Goal: Navigation & Orientation: Find specific page/section

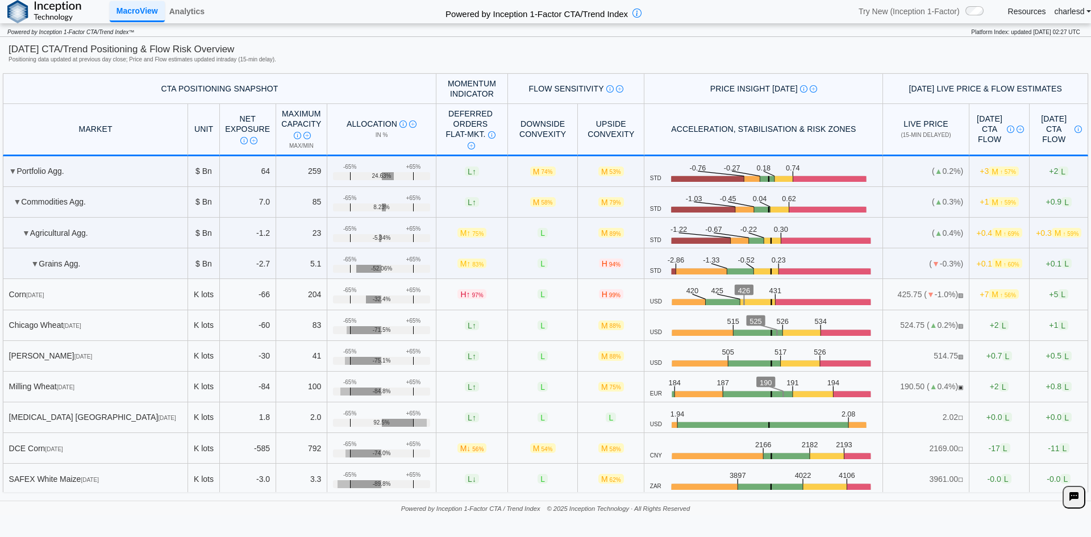
scroll to position [625, 0]
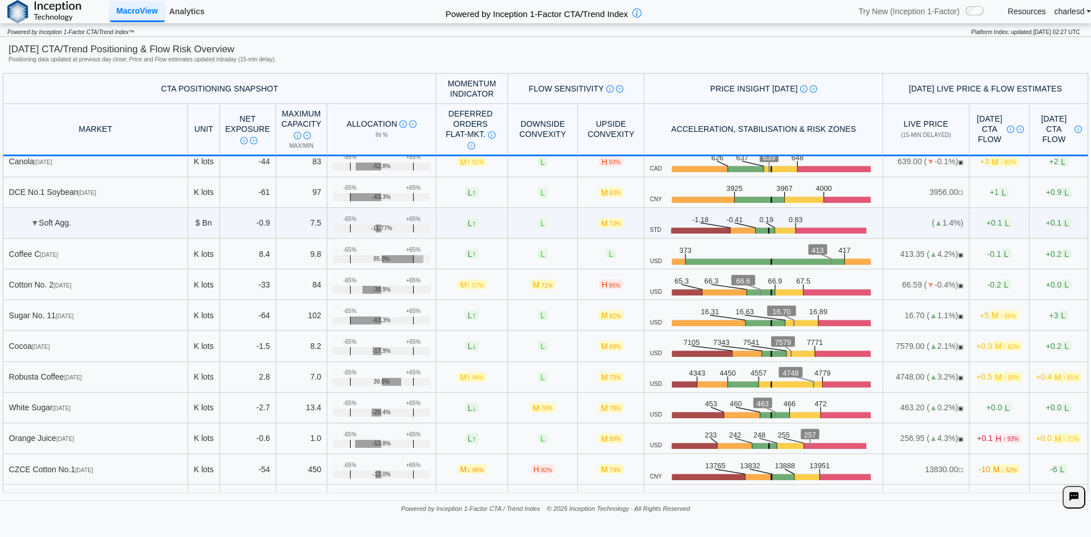
click at [170, 19] on link "Analytics" at bounding box center [187, 11] width 44 height 19
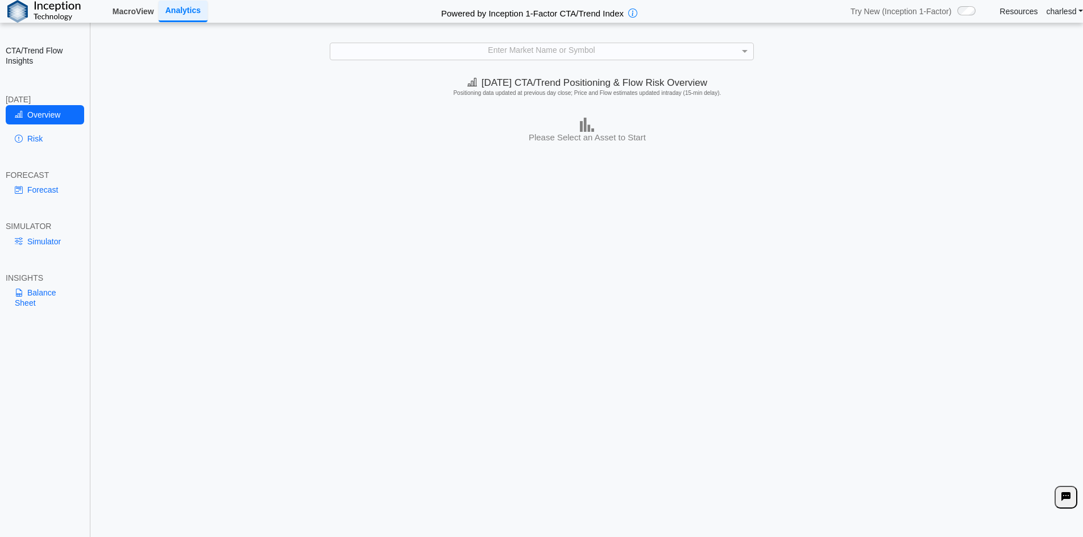
click at [134, 20] on link "MacroView" at bounding box center [133, 11] width 51 height 19
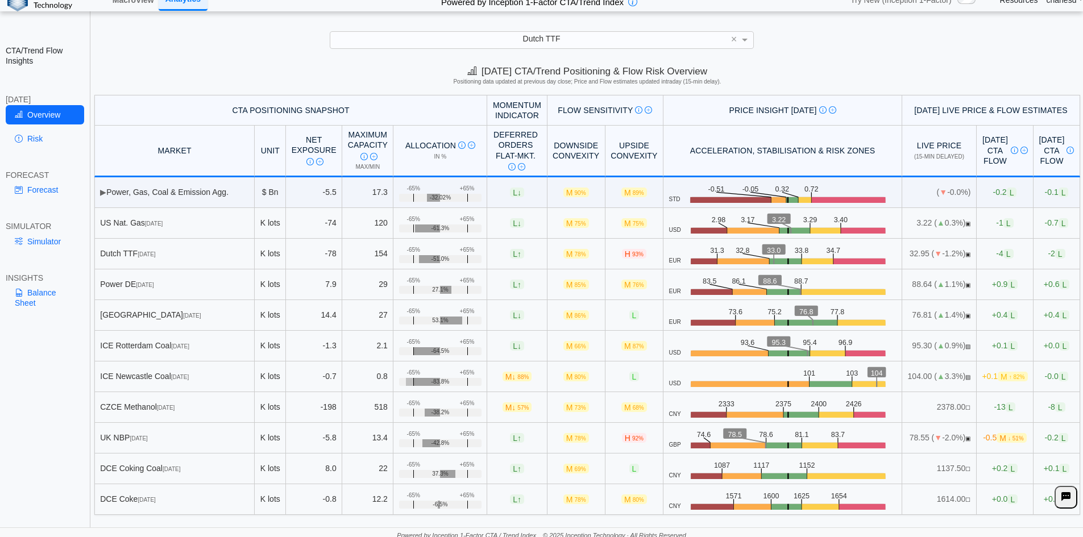
scroll to position [16, 0]
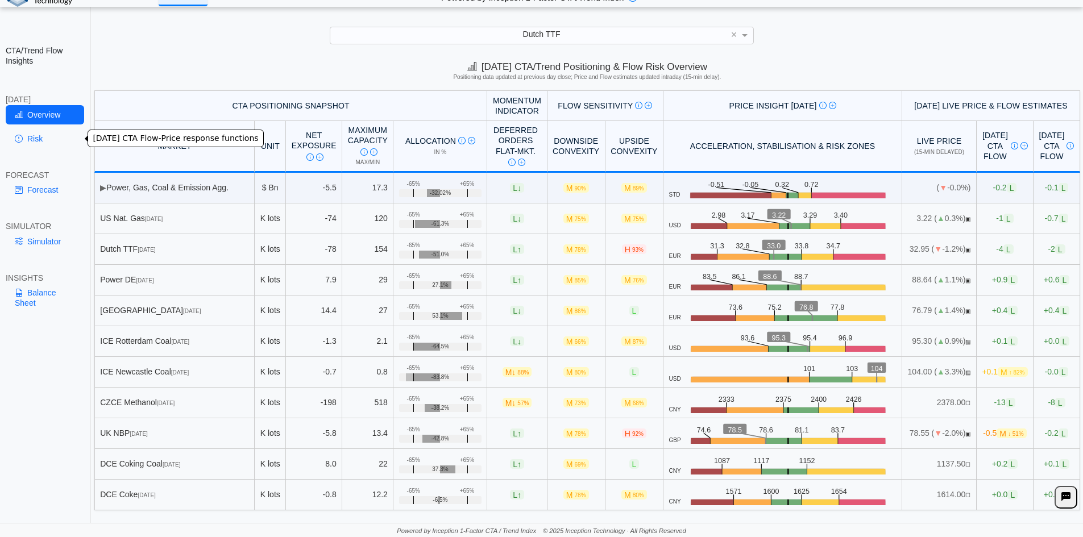
click at [32, 145] on link "Risk" at bounding box center [45, 138] width 78 height 19
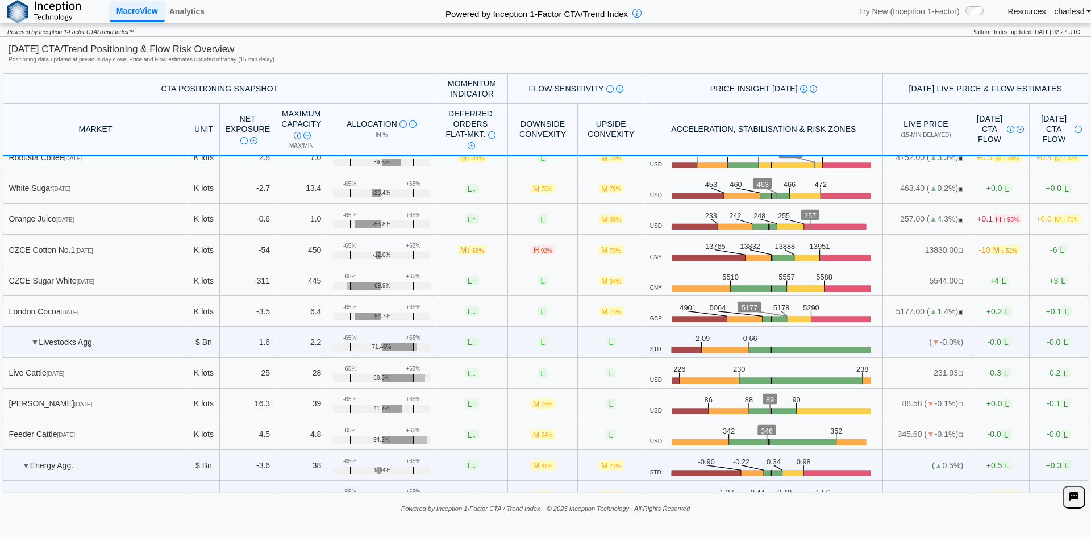
scroll to position [852, 0]
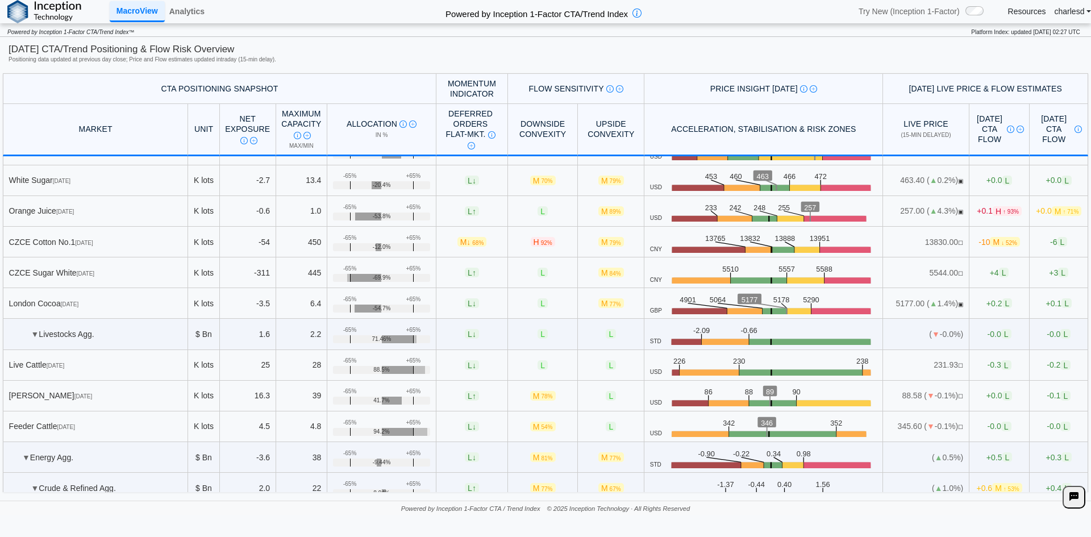
click at [252, 275] on td "-311" at bounding box center [248, 272] width 56 height 31
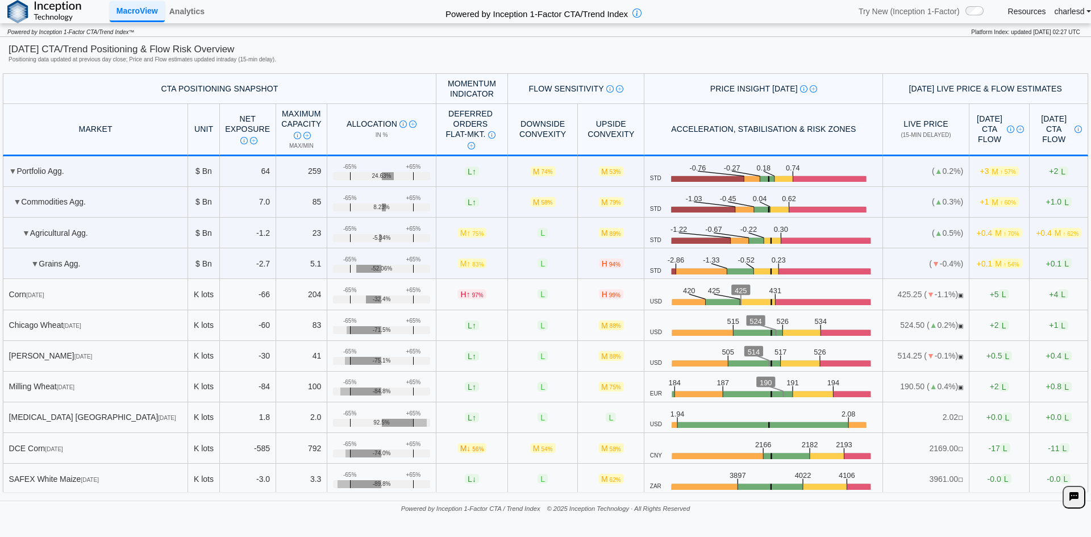
scroll to position [4402, 0]
